Goal: Transaction & Acquisition: Purchase product/service

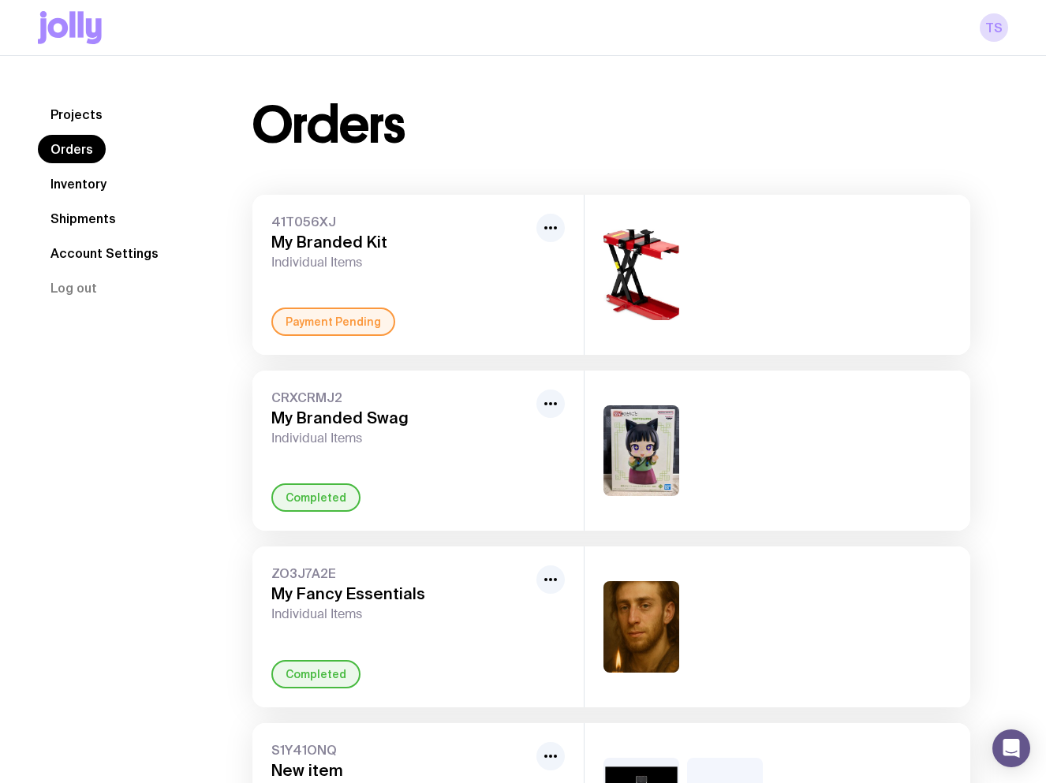
click at [85, 147] on link "Orders" at bounding box center [72, 149] width 68 height 28
click at [88, 110] on link "Projects" at bounding box center [76, 114] width 77 height 28
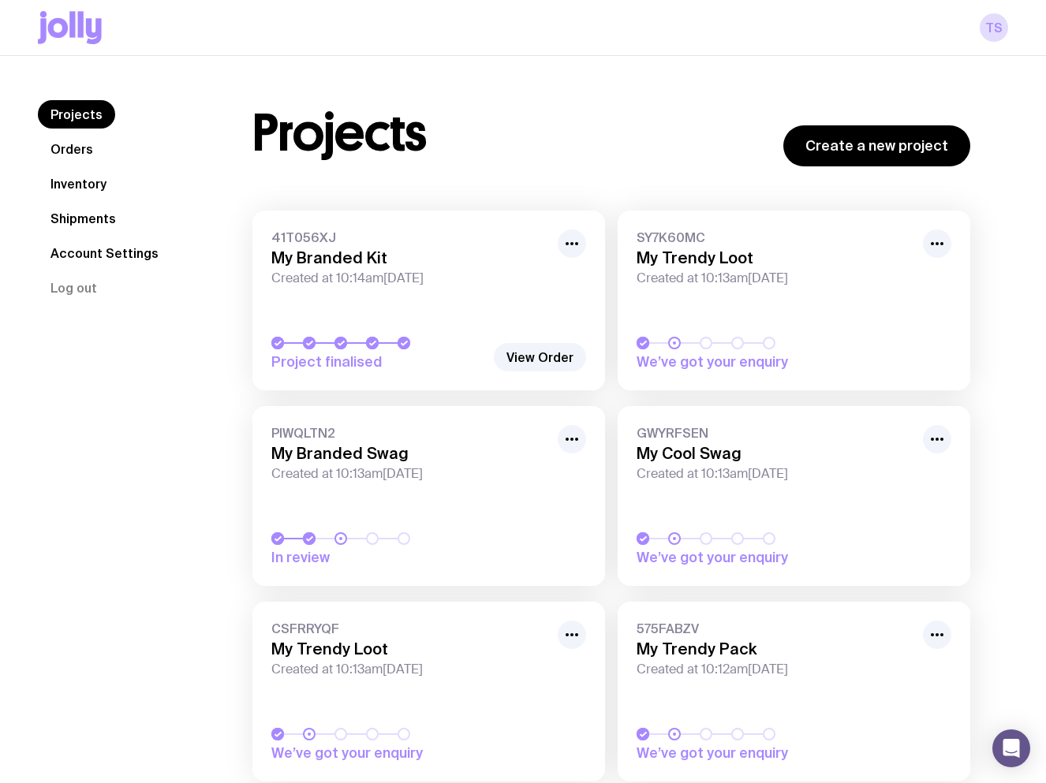
click at [390, 483] on link "PIWQLTN2 My Branded Swag Created at 10:13am, Wed 13th Aug 2025 In review" at bounding box center [428, 496] width 353 height 180
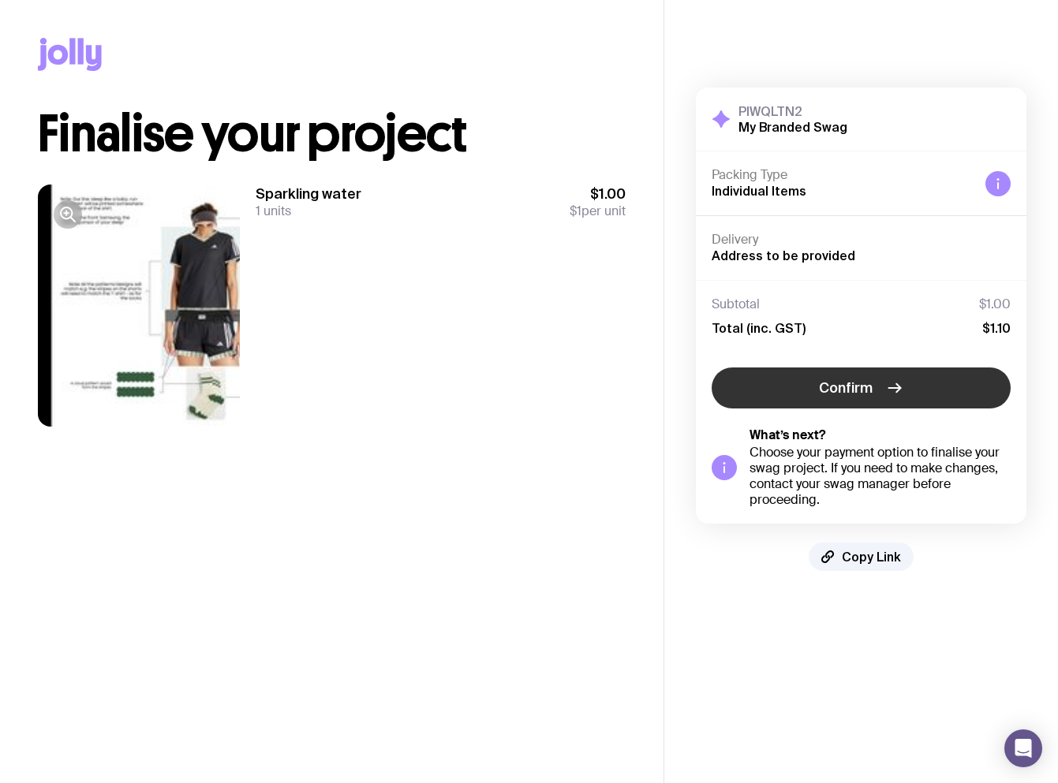
click at [831, 396] on span "Confirm" at bounding box center [846, 388] width 54 height 19
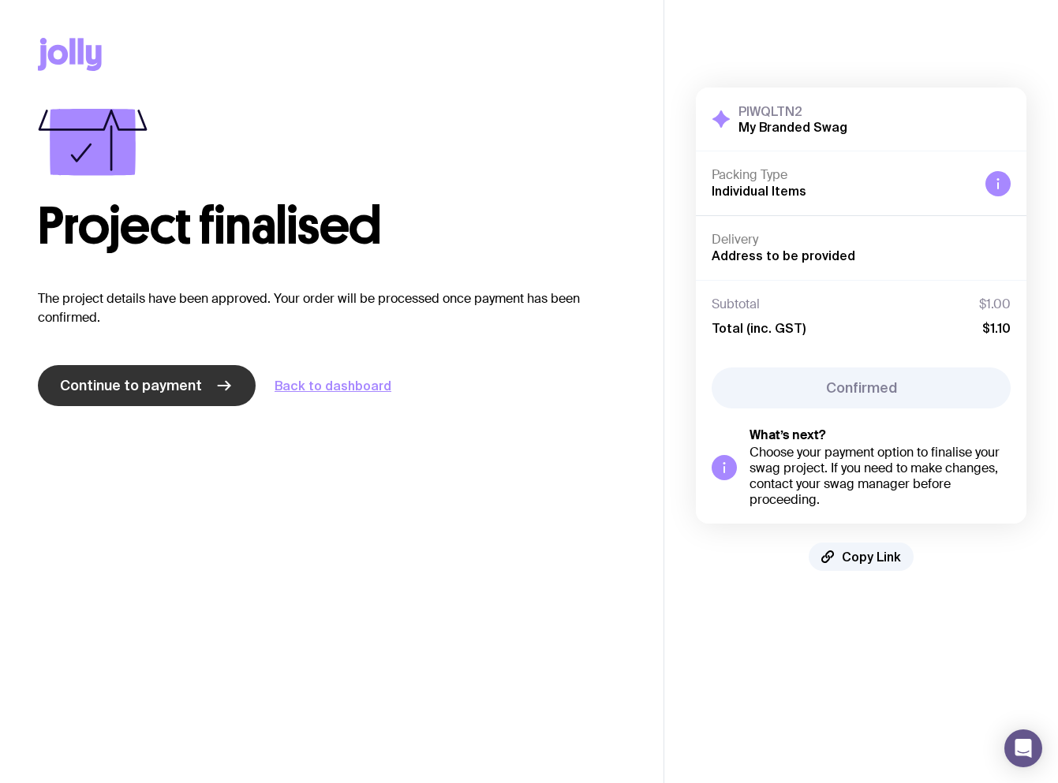
click at [180, 387] on span "Continue to payment" at bounding box center [131, 385] width 142 height 19
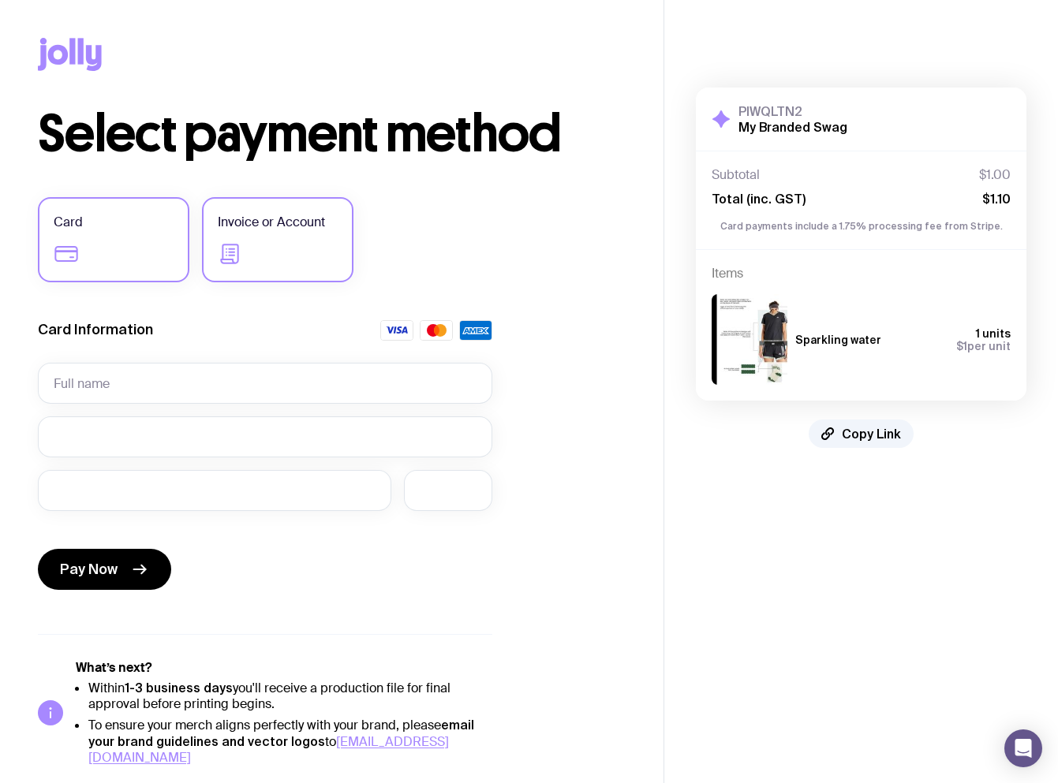
click at [284, 256] on label "Invoice or Account" at bounding box center [277, 239] width 151 height 85
click at [0, 0] on input "Invoice or Account" at bounding box center [0, 0] width 0 height 0
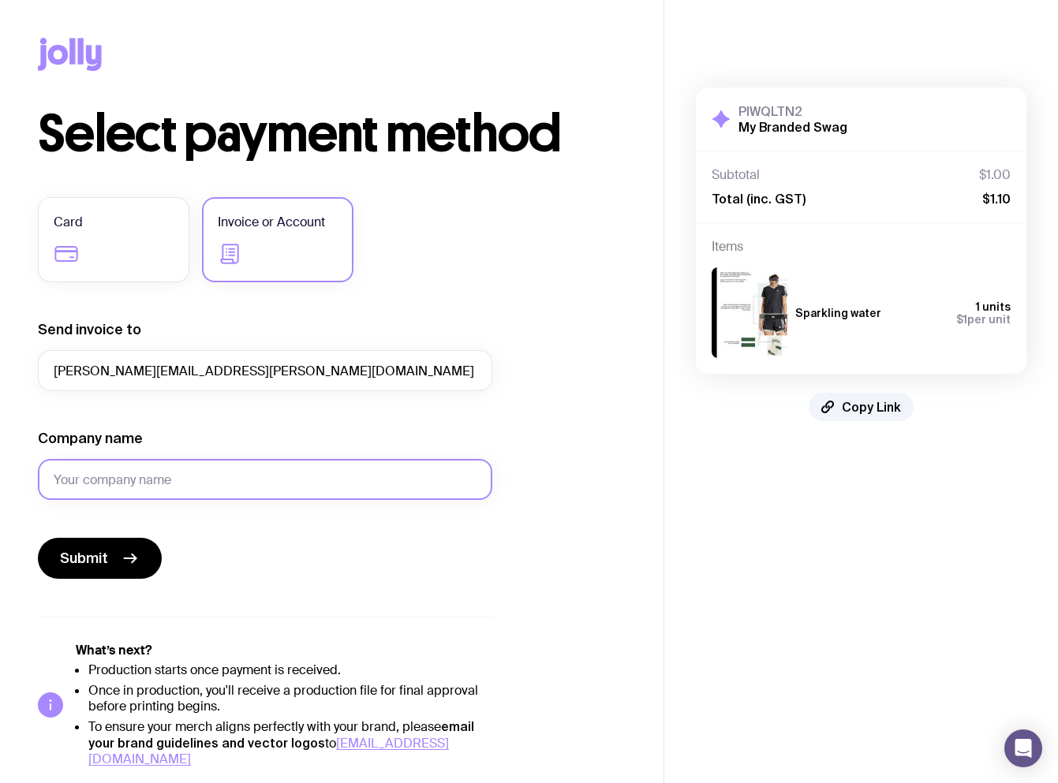
click at [137, 472] on input "Company name" at bounding box center [265, 479] width 454 height 41
type input "Payment company"
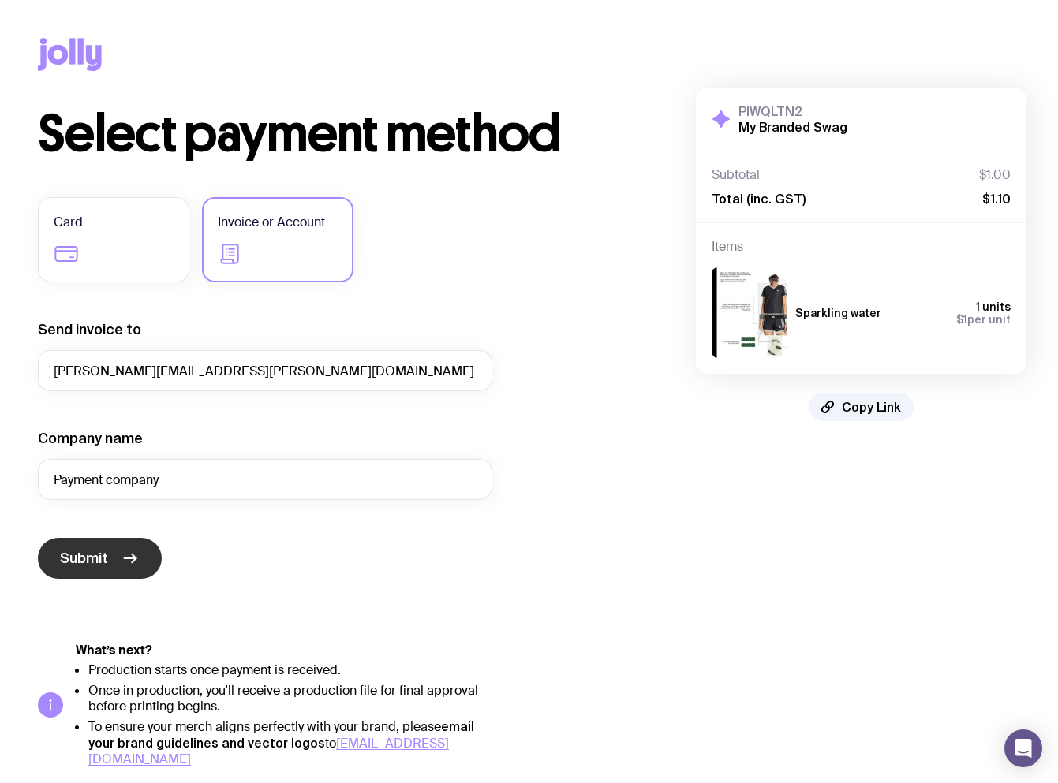
click at [129, 559] on icon "submit" at bounding box center [130, 558] width 19 height 19
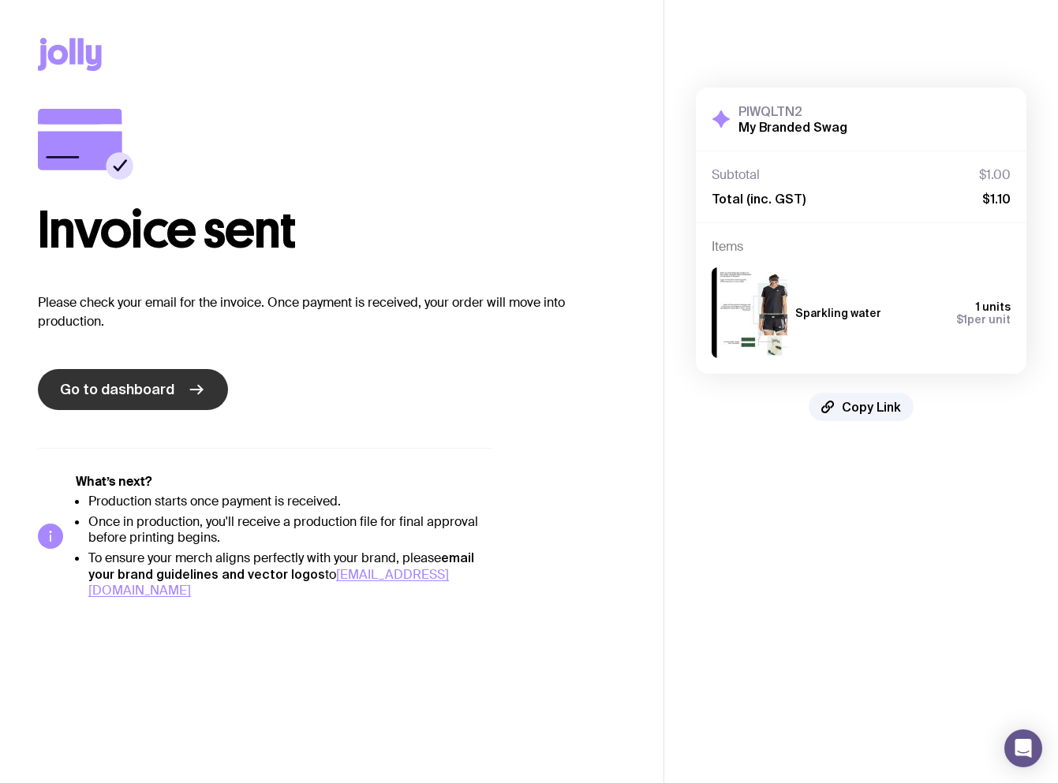
click at [206, 393] on link "Go to dashboard" at bounding box center [133, 389] width 190 height 41
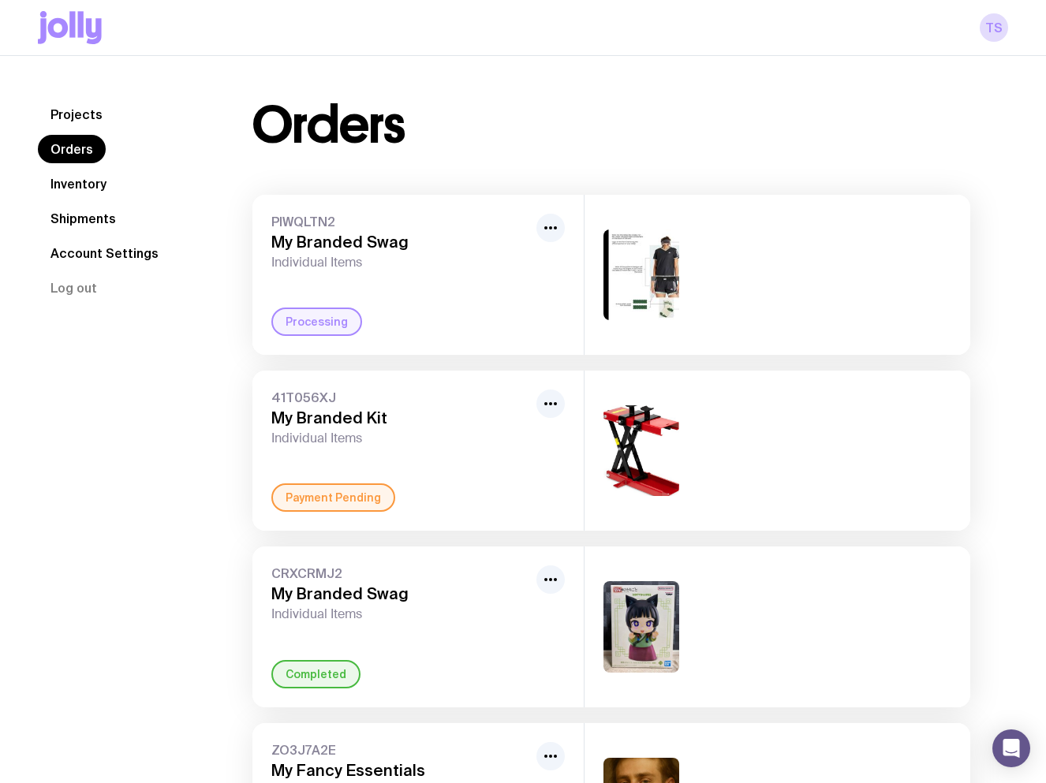
click at [76, 116] on link "Projects" at bounding box center [76, 114] width 77 height 28
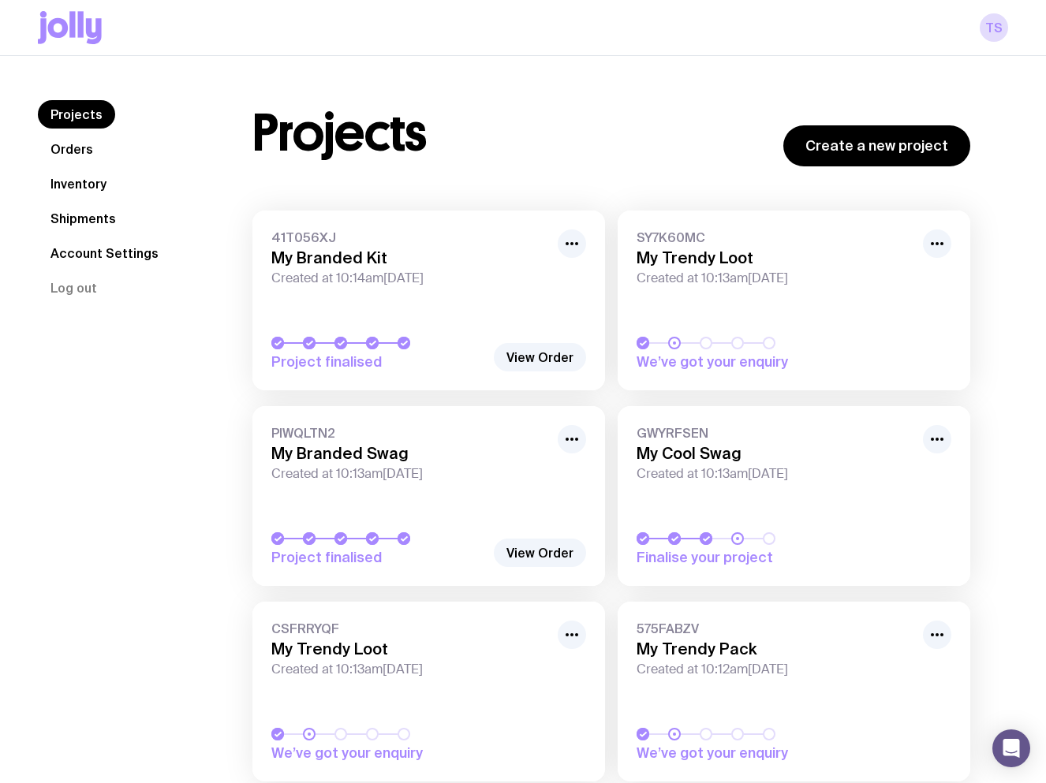
click at [752, 474] on span "Created at 10:13am[DATE]" at bounding box center [774, 474] width 277 height 16
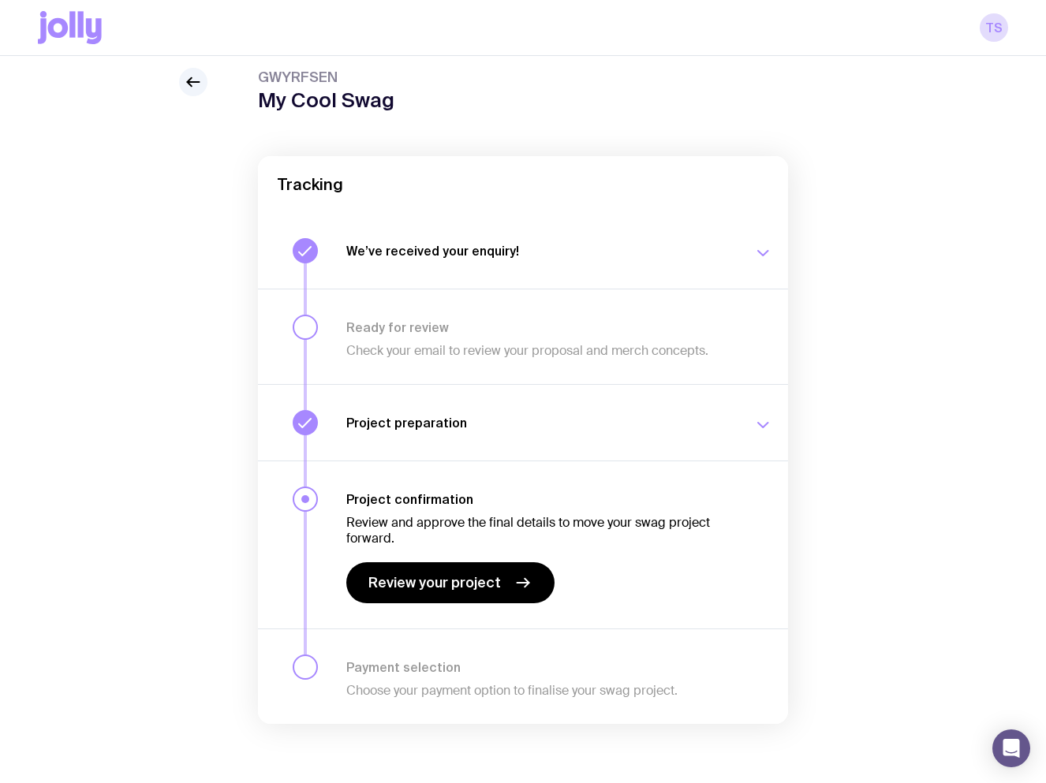
scroll to position [56, 0]
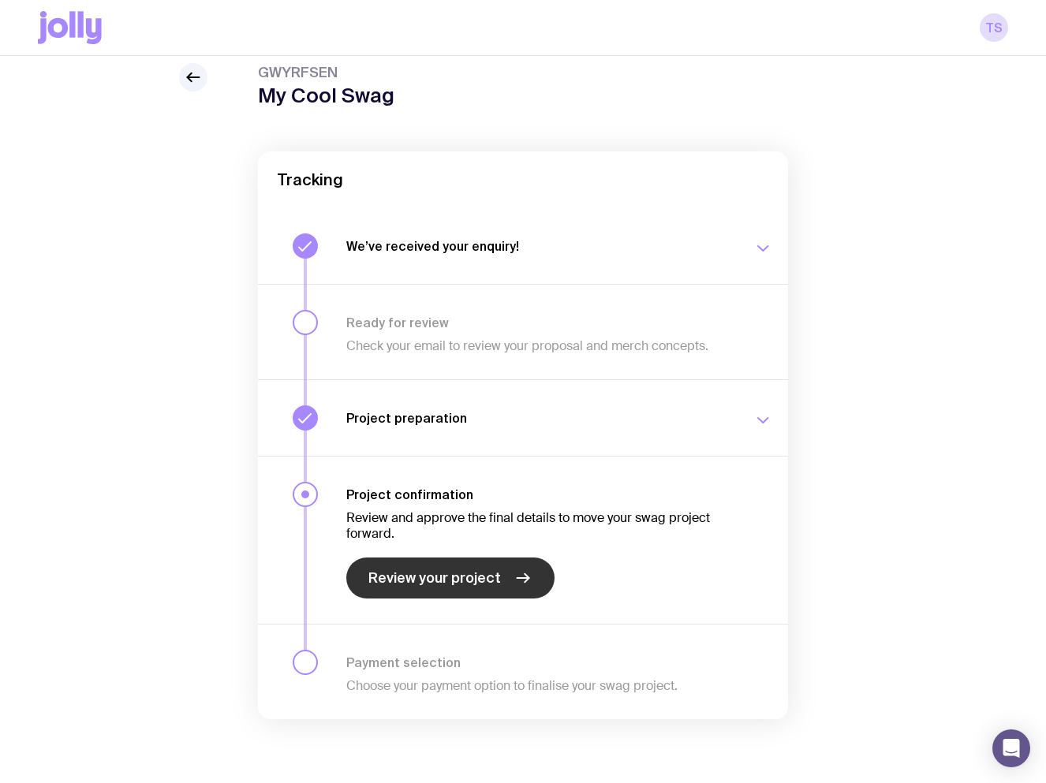
click at [490, 583] on span "Review your project" at bounding box center [434, 578] width 132 height 19
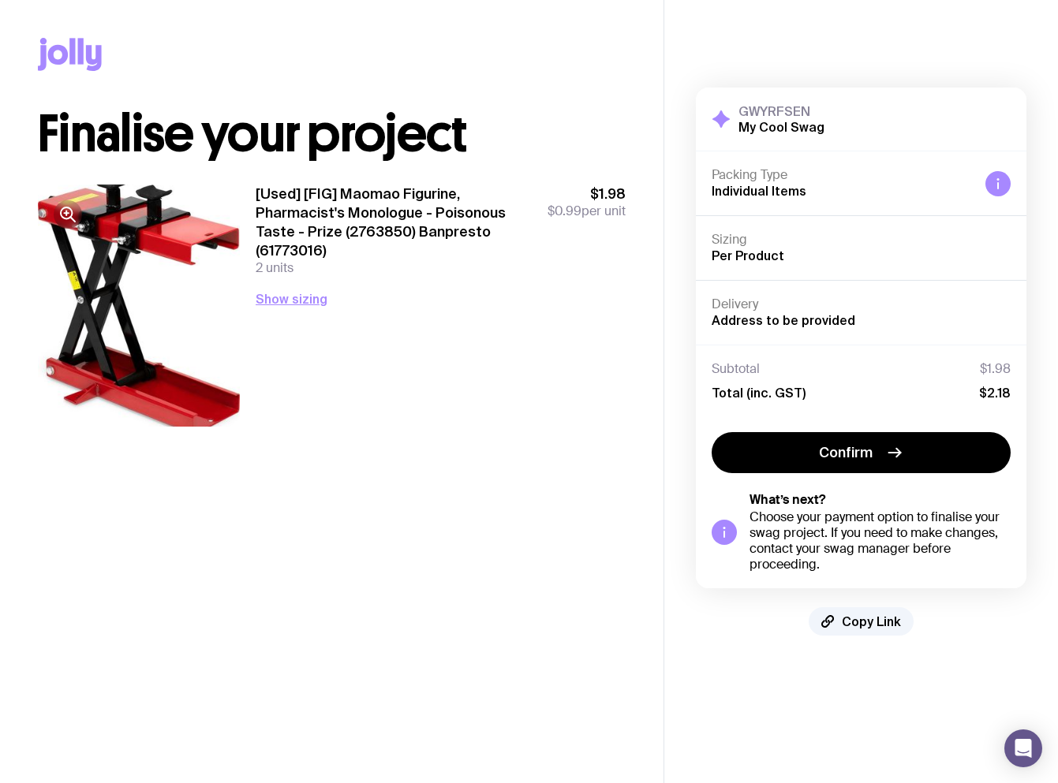
click at [811, 451] on button "Confirm" at bounding box center [860, 452] width 299 height 41
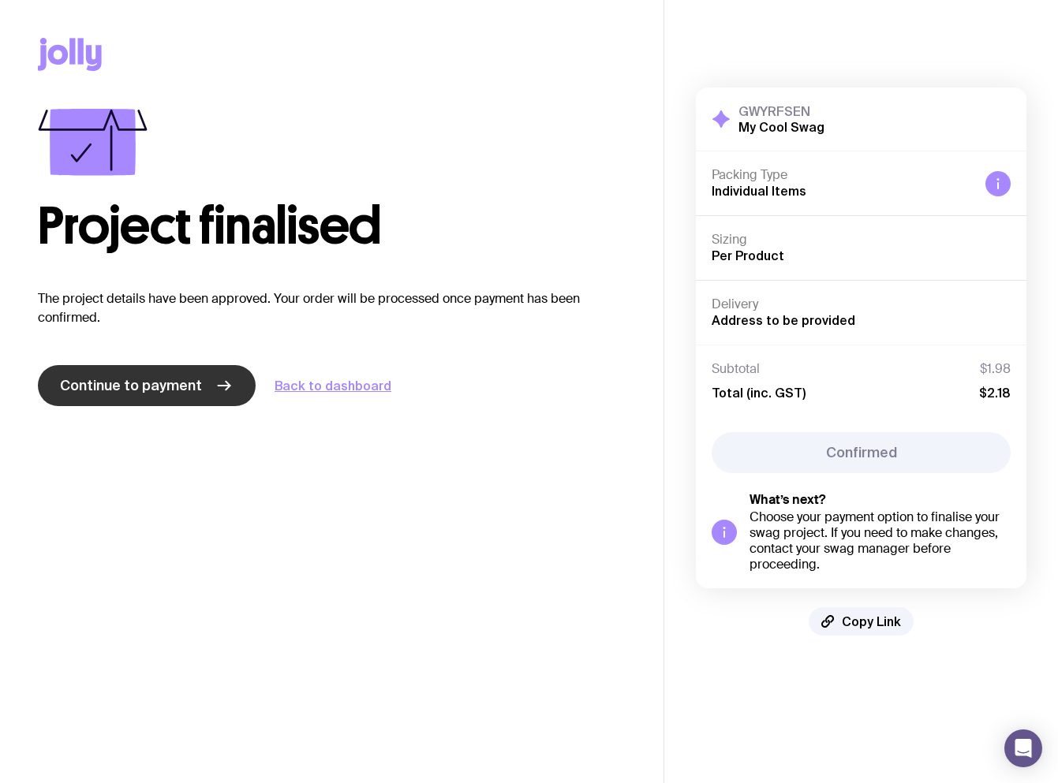
click at [167, 386] on span "Continue to payment" at bounding box center [131, 385] width 142 height 19
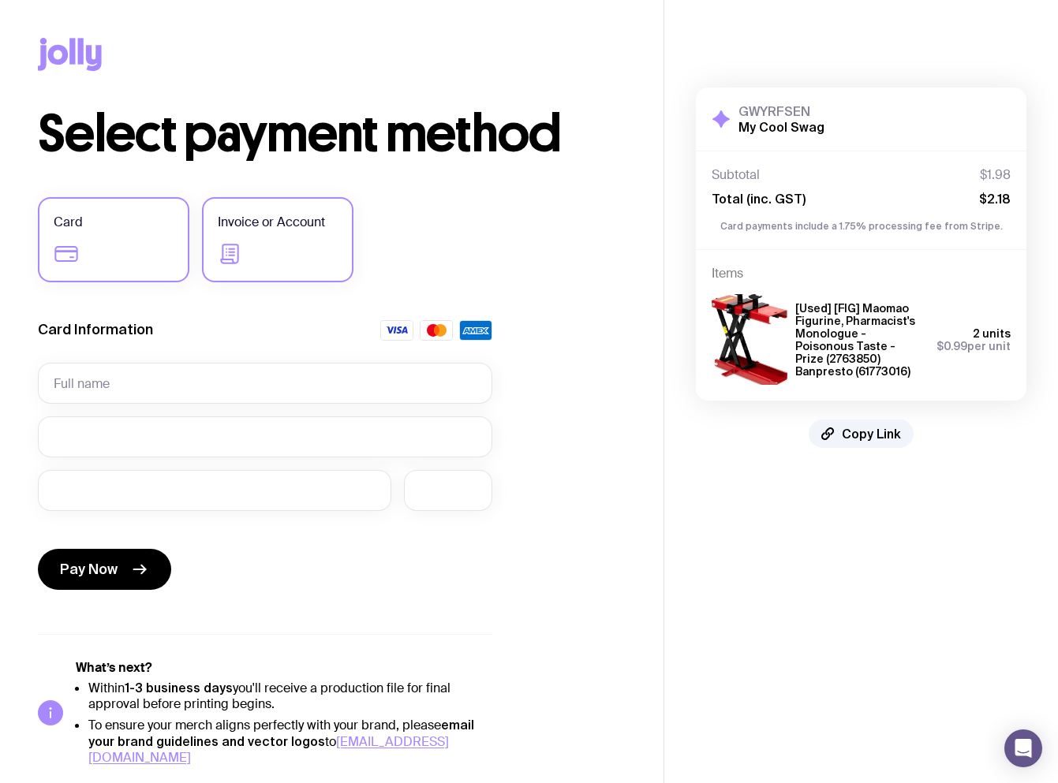
click at [292, 237] on label "Invoice or Account" at bounding box center [277, 239] width 151 height 85
click at [0, 0] on input "Invoice or Account" at bounding box center [0, 0] width 0 height 0
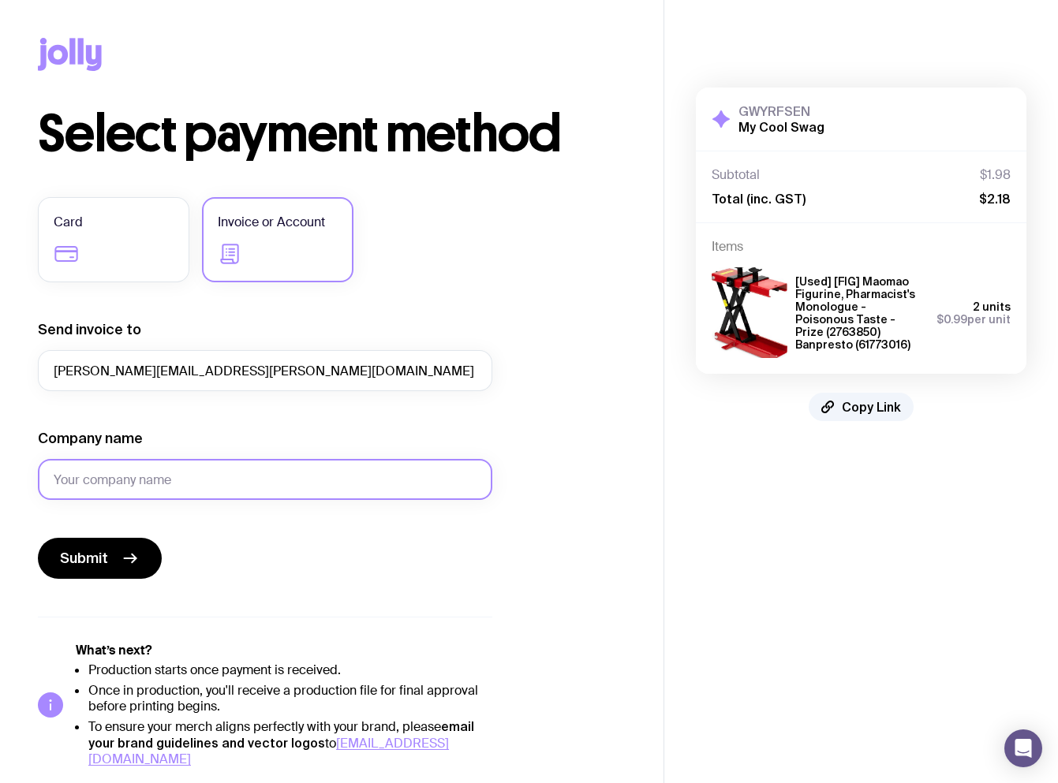
click at [162, 487] on input "Company name" at bounding box center [265, 479] width 454 height 41
drag, startPoint x: 151, startPoint y: 476, endPoint x: 47, endPoint y: 487, distance: 103.9
click at [47, 487] on input "Just a scratch" at bounding box center [265, 479] width 454 height 41
type input "Just a scratch"
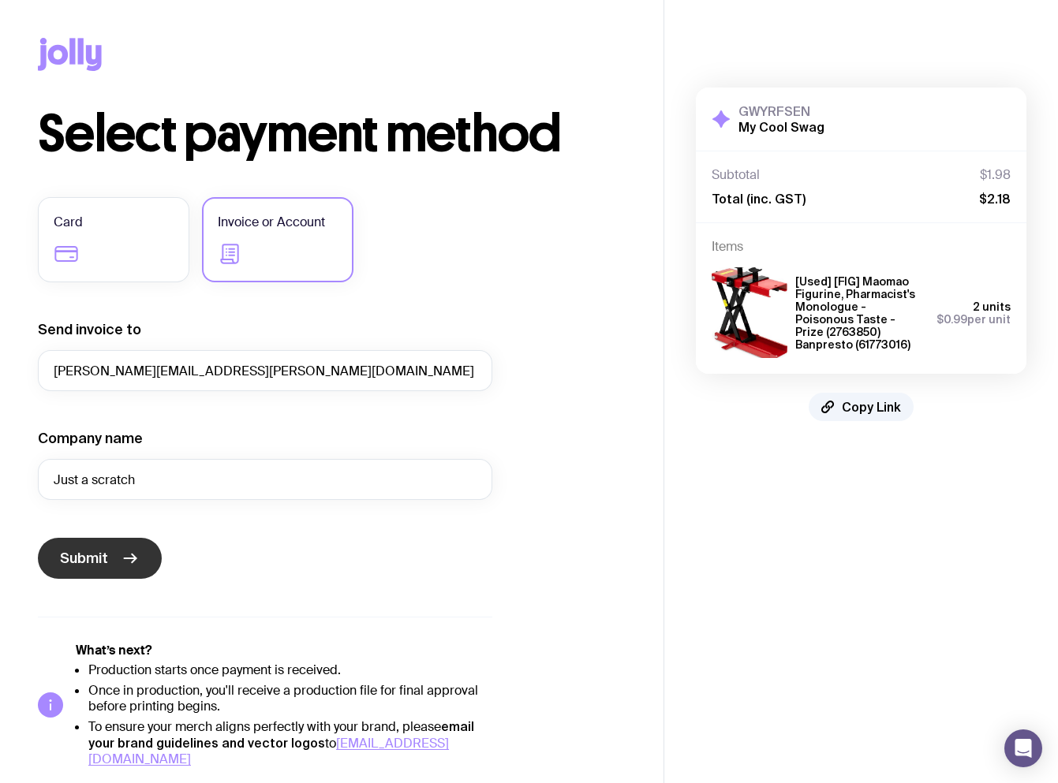
click at [126, 557] on icon "submit" at bounding box center [130, 558] width 19 height 19
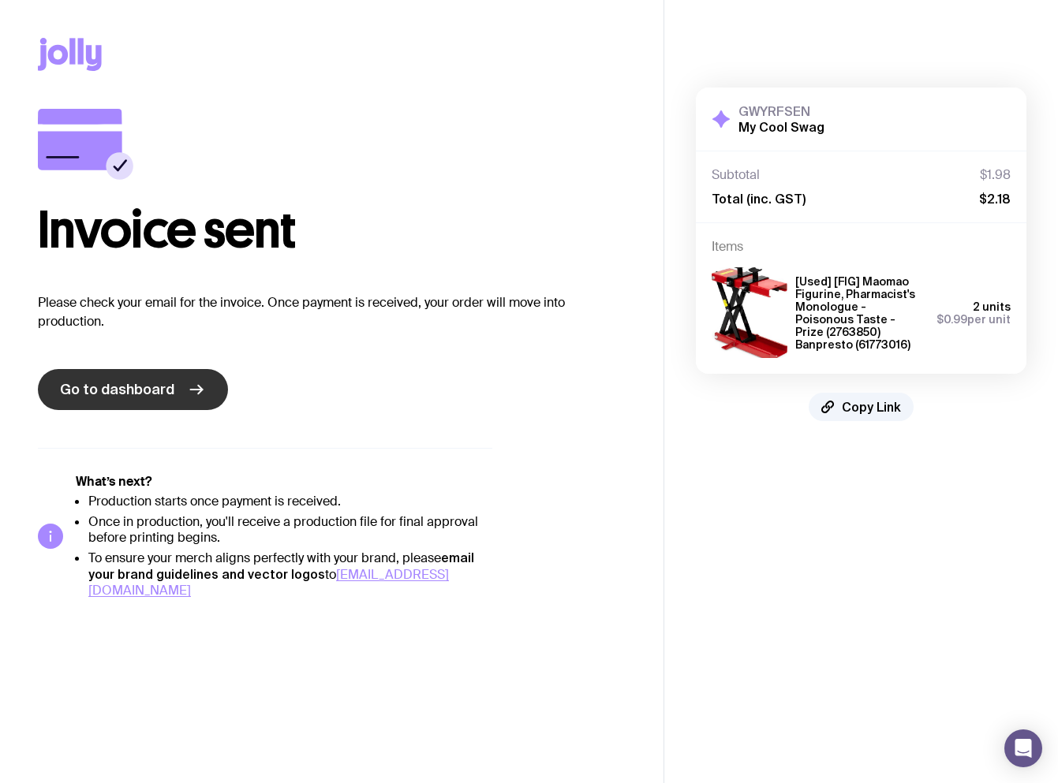
click at [159, 393] on span "Go to dashboard" at bounding box center [117, 389] width 114 height 19
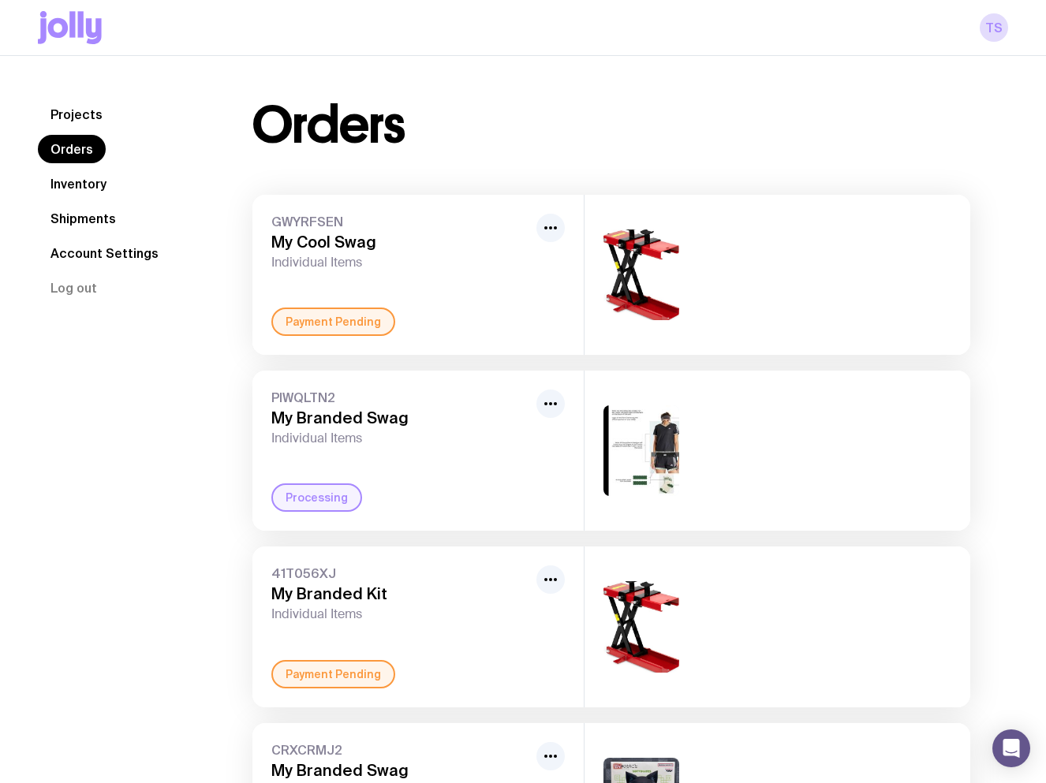
click at [73, 107] on link "Projects" at bounding box center [76, 114] width 77 height 28
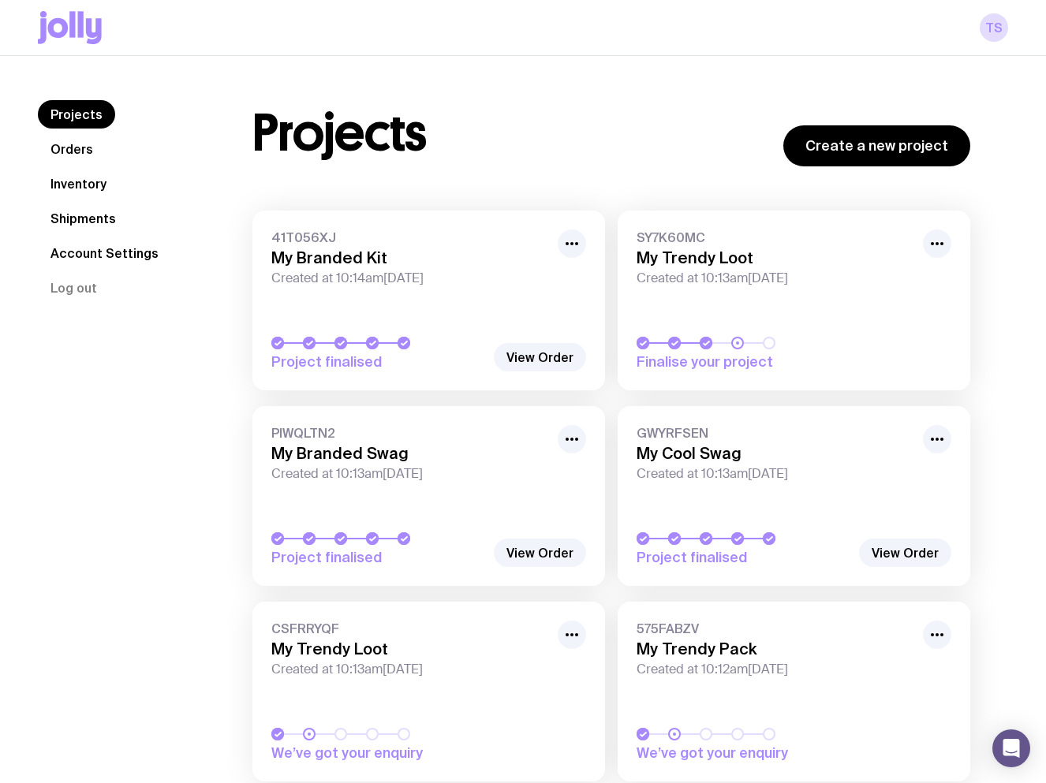
click at [666, 281] on span "Created at 10:13am[DATE]" at bounding box center [774, 279] width 277 height 16
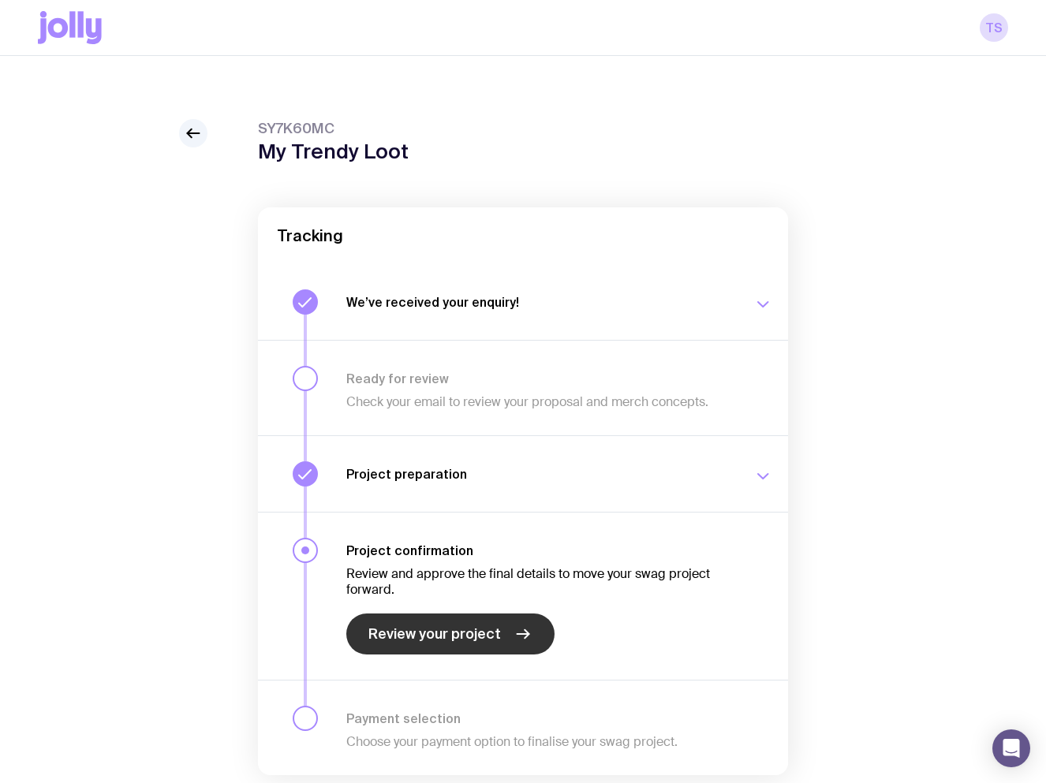
click at [450, 628] on span "Review your project" at bounding box center [434, 634] width 132 height 19
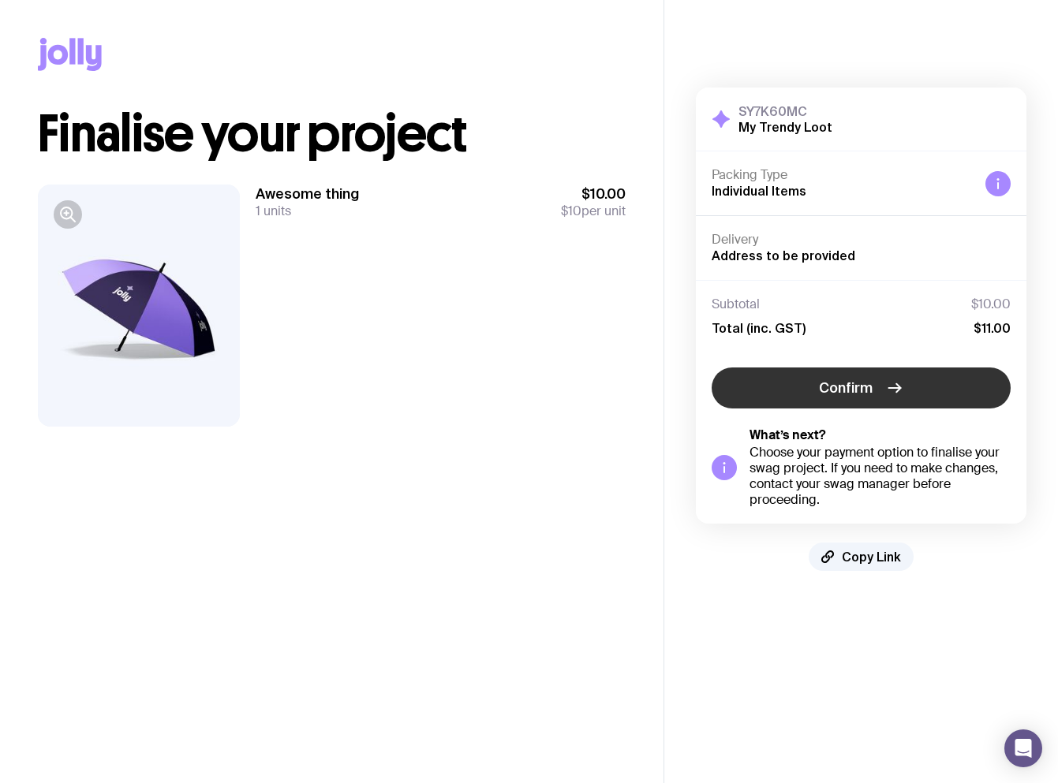
click at [886, 389] on icon "button" at bounding box center [894, 388] width 19 height 19
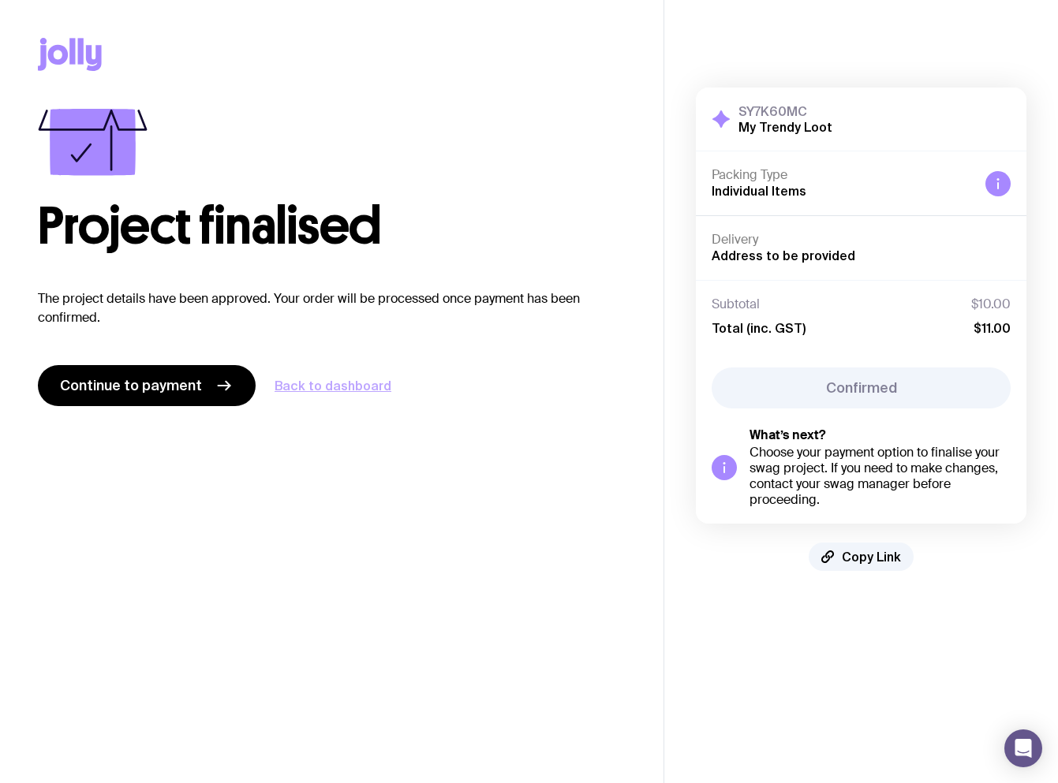
click at [315, 383] on link "Back to dashboard" at bounding box center [332, 385] width 117 height 19
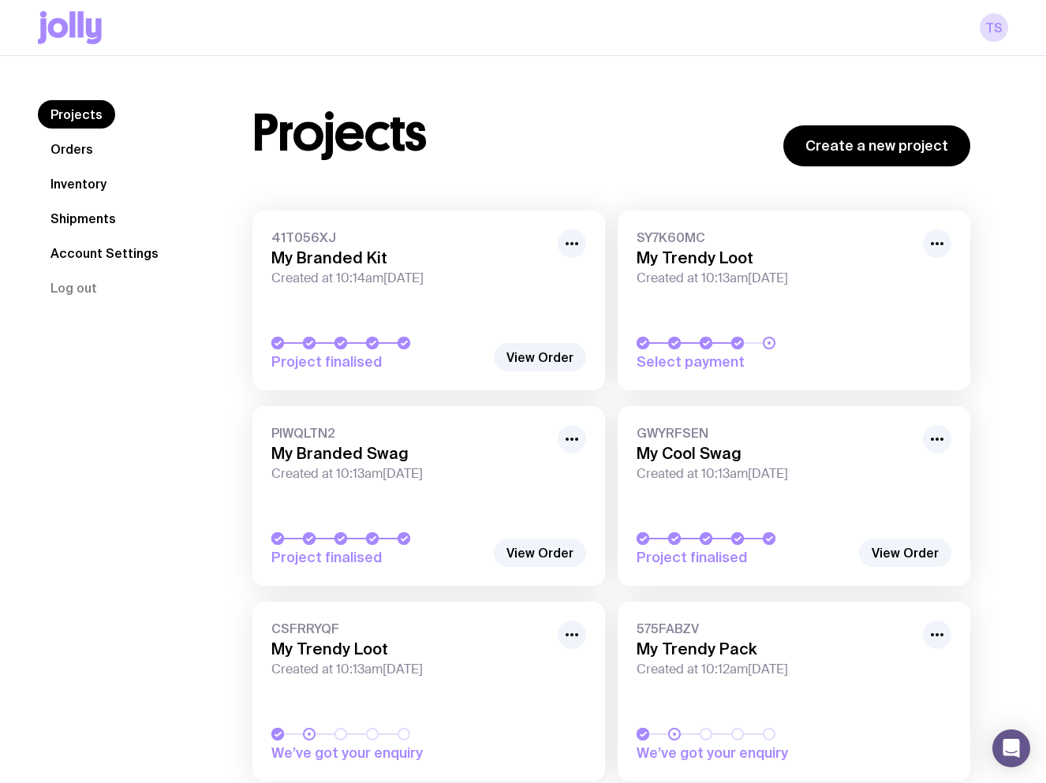
click at [74, 111] on link "Projects" at bounding box center [76, 114] width 77 height 28
click at [60, 147] on link "Orders" at bounding box center [72, 149] width 68 height 28
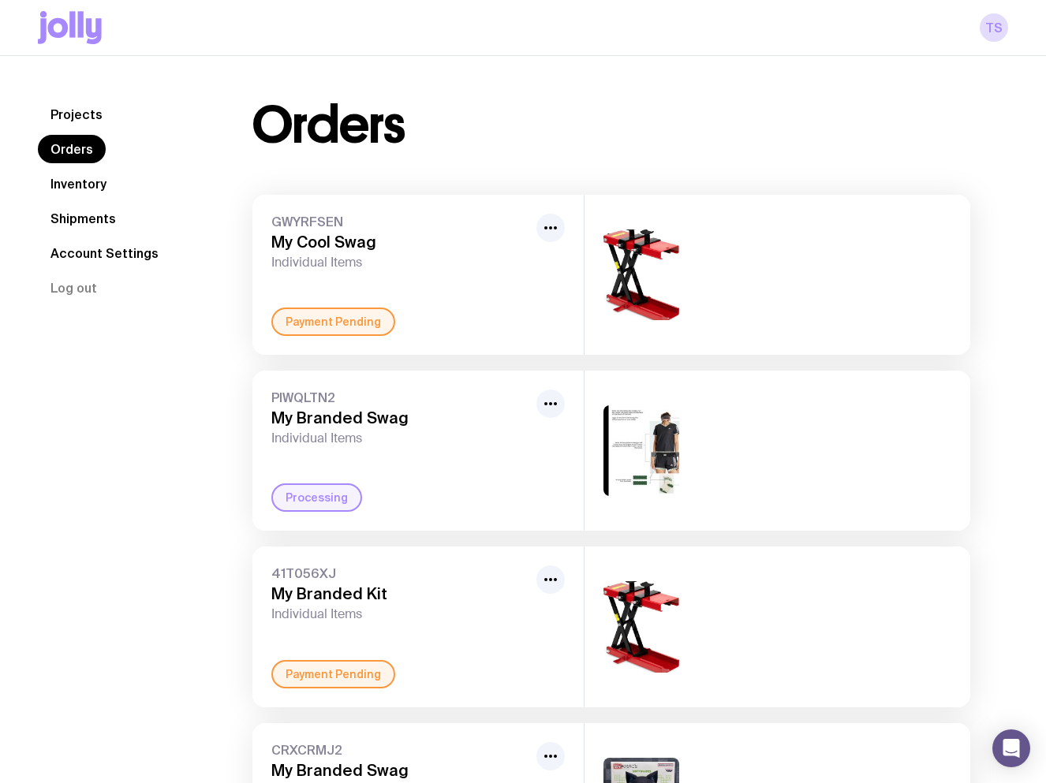
click at [84, 14] on icon at bounding box center [70, 27] width 64 height 33
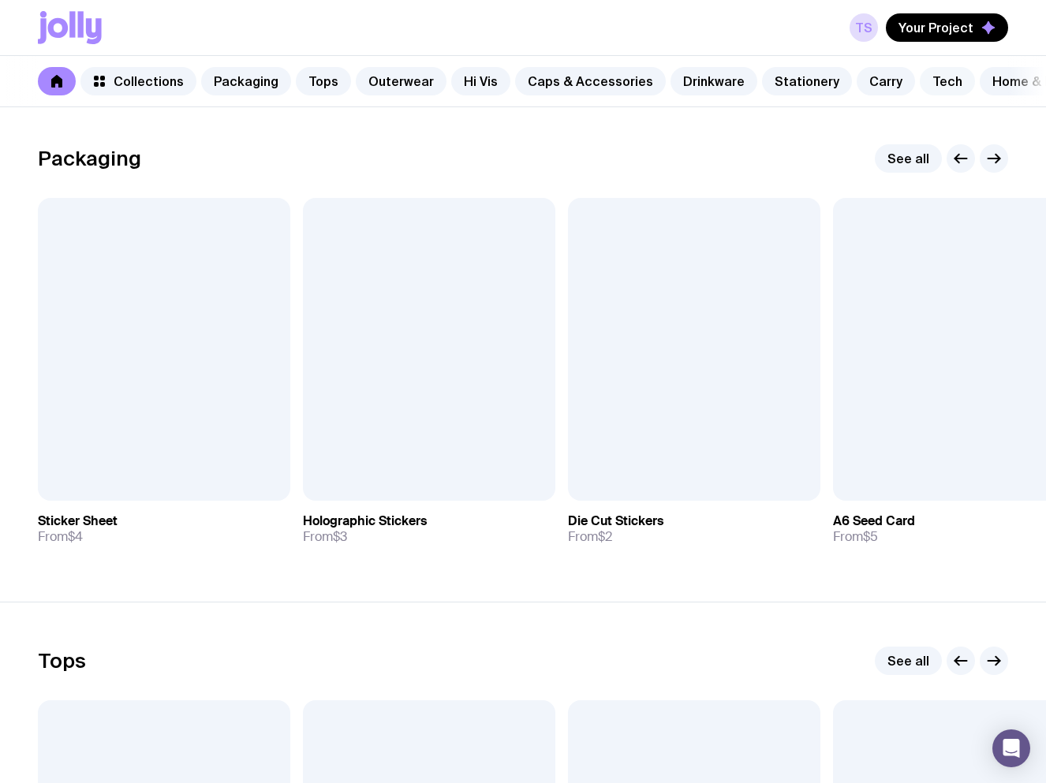
scroll to position [237, 0]
click at [873, 87] on link "Carry" at bounding box center [885, 81] width 58 height 28
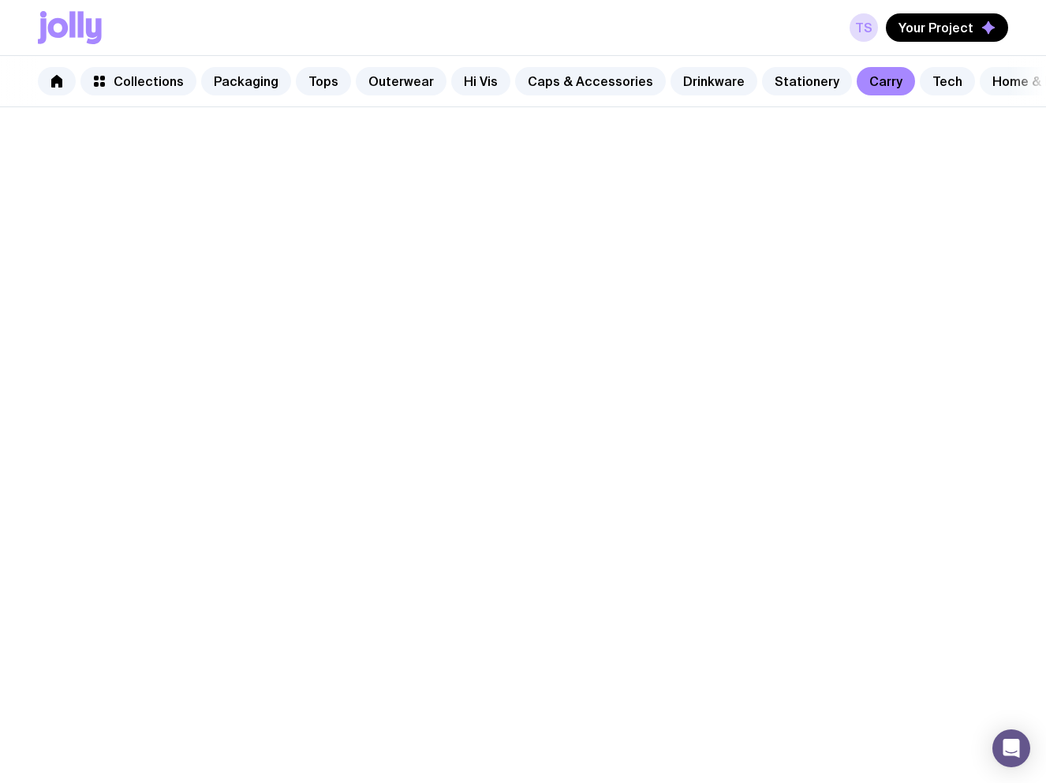
click at [996, 80] on link "Home & Leisure" at bounding box center [1041, 81] width 122 height 28
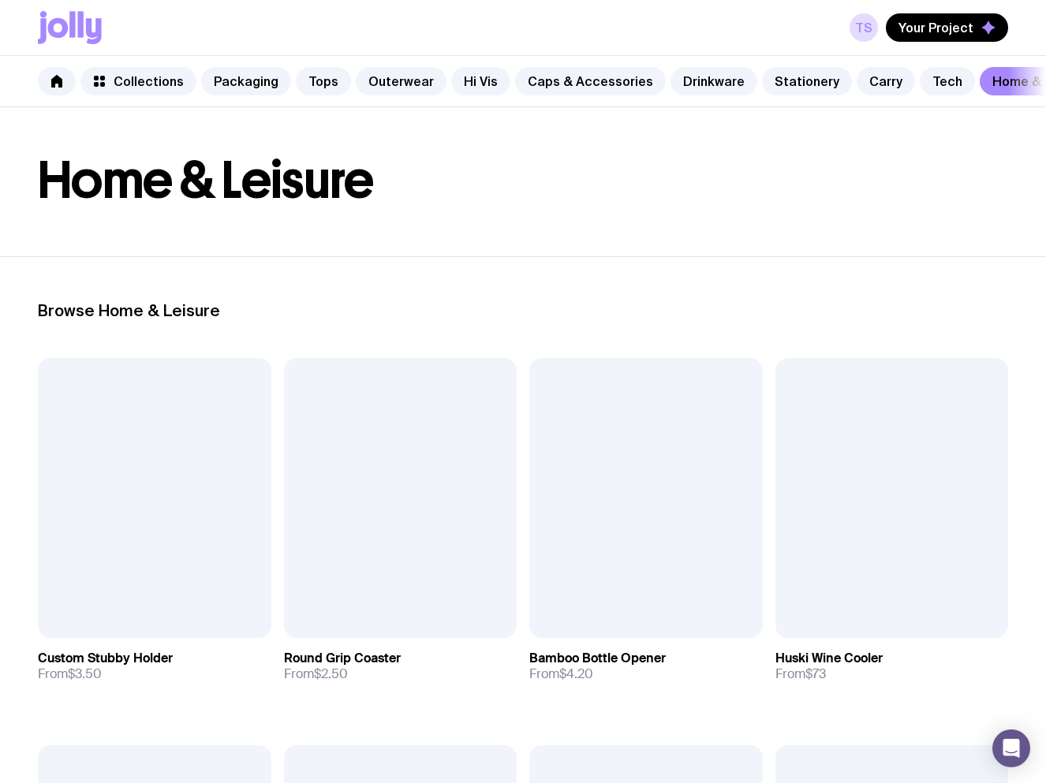
scroll to position [552, 0]
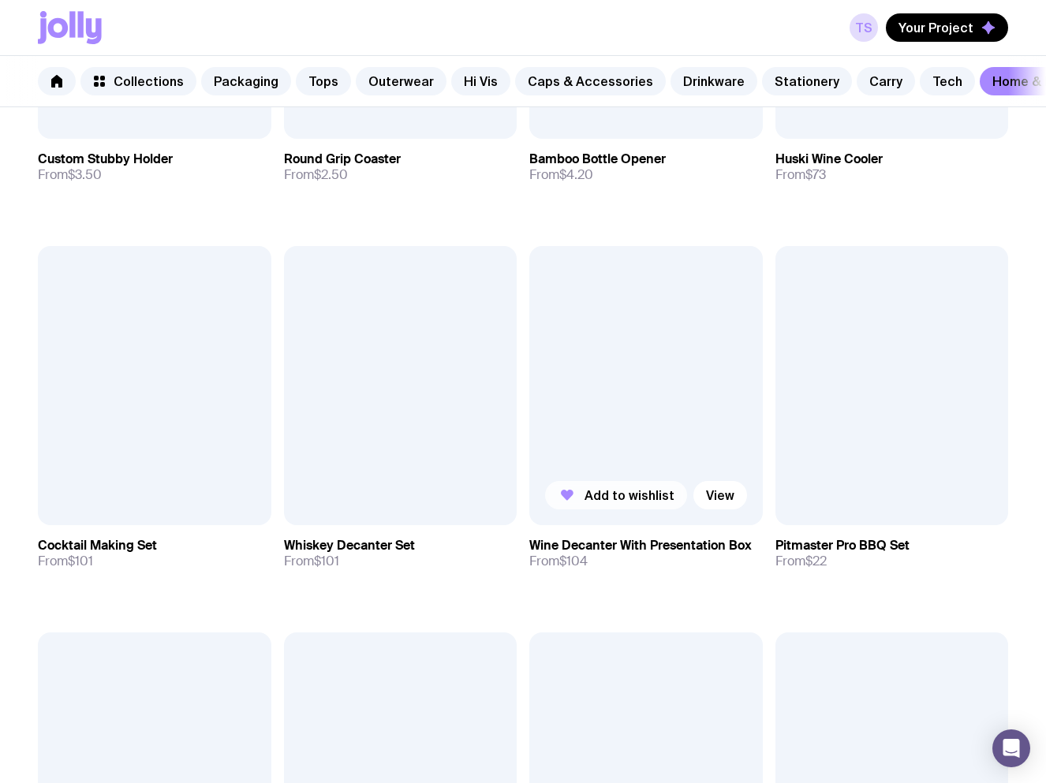
click at [622, 501] on span "Add to wishlist" at bounding box center [629, 495] width 90 height 16
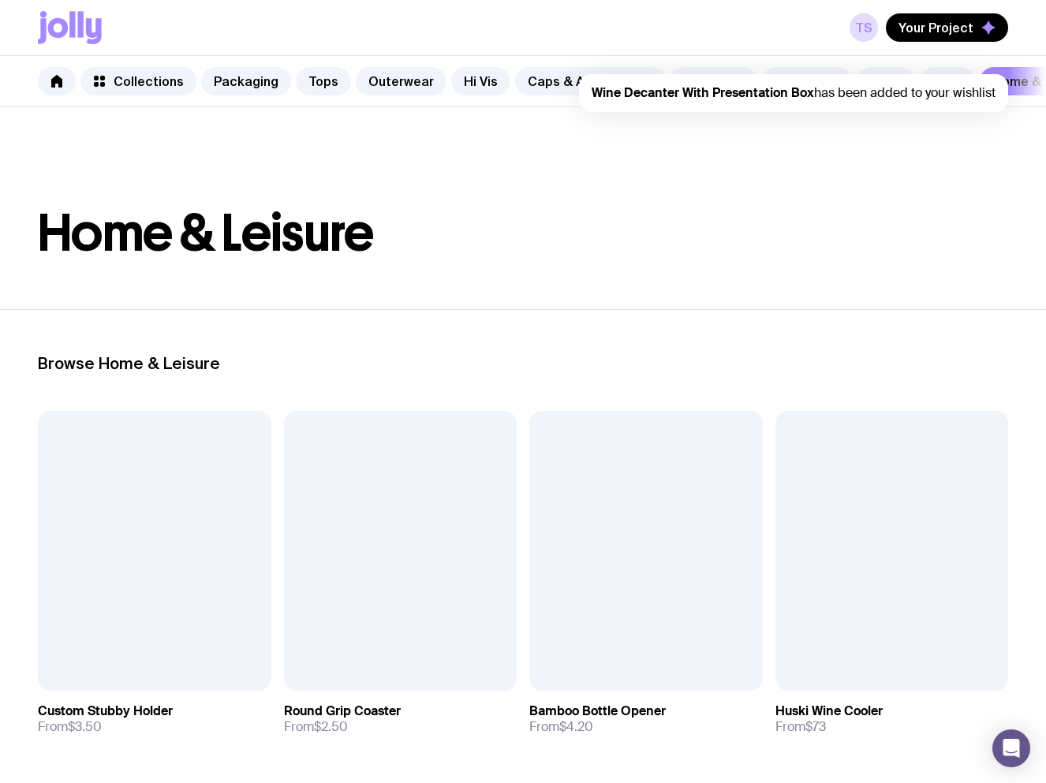
scroll to position [0, 0]
click at [955, 21] on span "Your Project" at bounding box center [935, 28] width 75 height 16
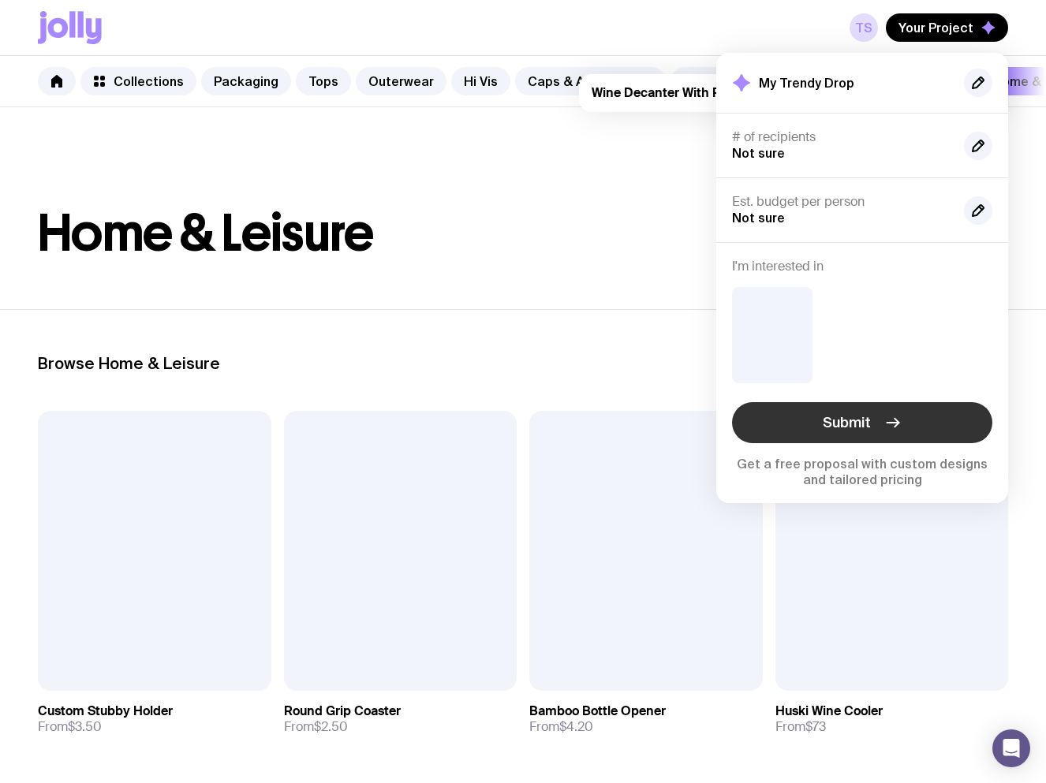
click at [832, 420] on span "Submit" at bounding box center [847, 422] width 48 height 19
